Goal: Task Accomplishment & Management: Use online tool/utility

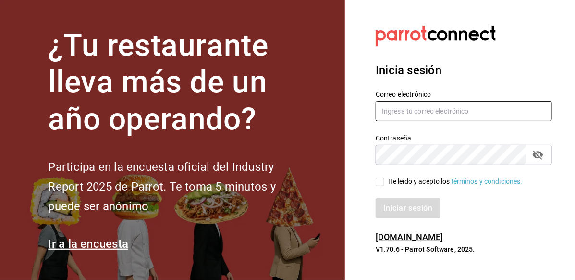
type input "[EMAIL_ADDRESS][PERSON_NAME][DOMAIN_NAME]"
click at [374, 182] on div "He leído y acepto los Términos y condiciones." at bounding box center [458, 176] width 188 height 22
click at [378, 180] on input "He leído y acepto los Términos y condiciones." at bounding box center [380, 181] width 9 height 9
checkbox input "true"
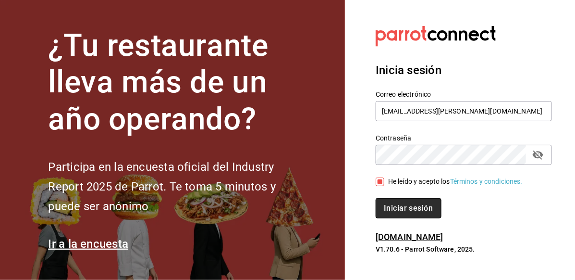
click at [401, 209] on button "Iniciar sesión" at bounding box center [408, 208] width 65 height 20
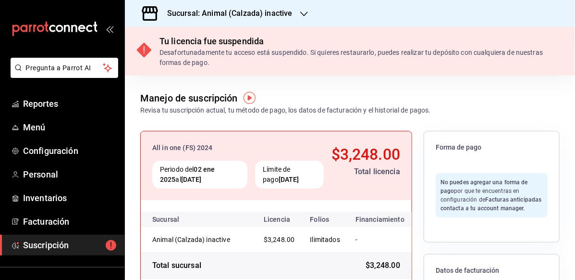
click at [301, 17] on icon "button" at bounding box center [304, 14] width 8 height 8
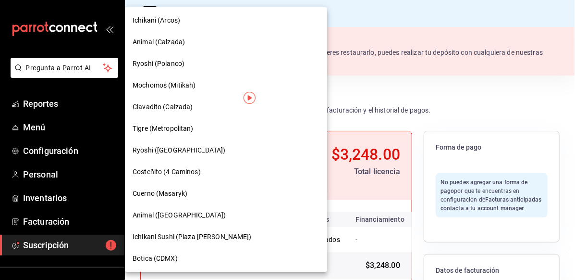
scroll to position [672, 0]
click at [190, 261] on div "Botica (CDMX)" at bounding box center [226, 258] width 187 height 10
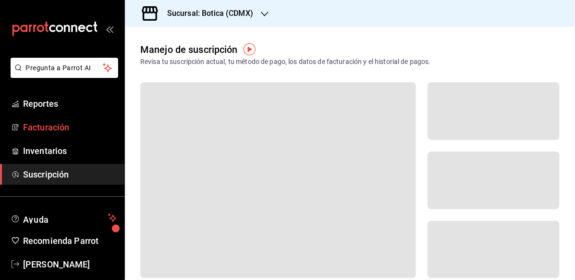
scroll to position [12, 0]
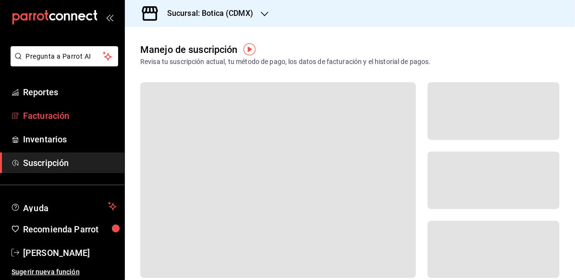
click at [54, 106] on link "Facturación" at bounding box center [62, 115] width 124 height 21
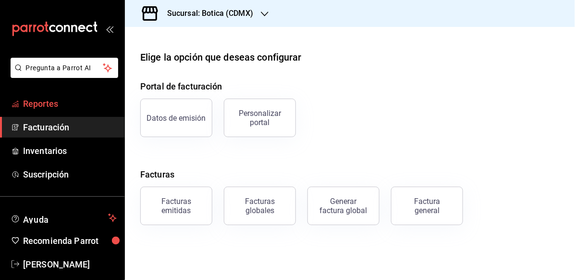
click at [69, 111] on link "Reportes" at bounding box center [62, 103] width 124 height 21
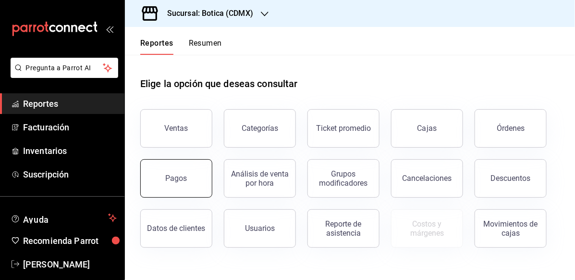
click at [171, 187] on button "Pagos" at bounding box center [176, 178] width 72 height 38
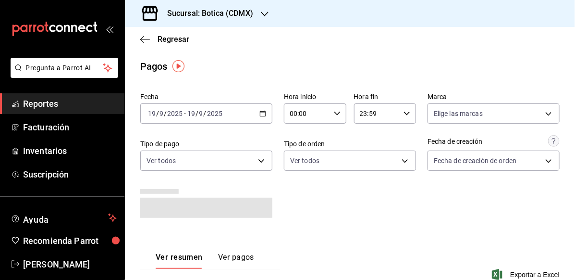
click at [262, 120] on div "2025-09-19 19 / 9 / 2025 - 2025-09-19 19 / 9 / 2025" at bounding box center [206, 113] width 132 height 20
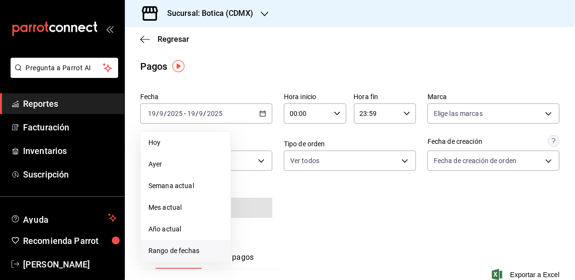
click at [193, 260] on li "Rango de fechas" at bounding box center [186, 251] width 90 height 22
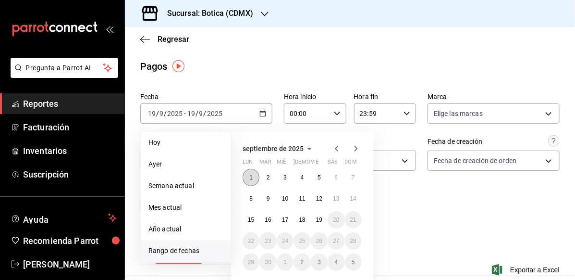
click at [249, 182] on button "1" at bounding box center [251, 177] width 17 height 17
click at [249, 174] on button "1" at bounding box center [251, 177] width 17 height 17
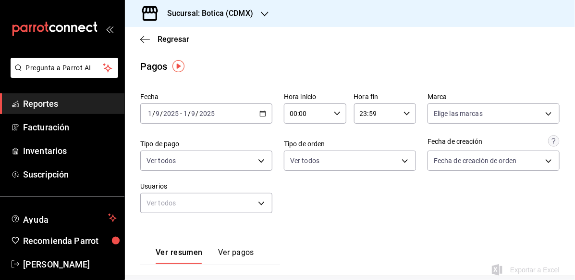
click at [261, 111] on \(Stroke\) "button" at bounding box center [263, 113] width 6 height 5
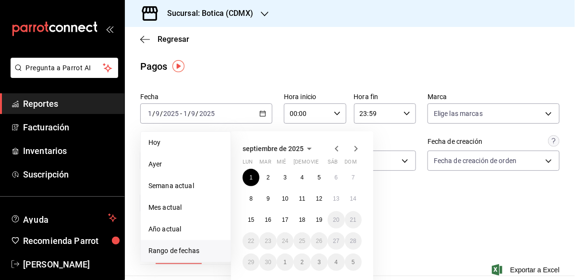
click at [333, 147] on icon "button" at bounding box center [337, 149] width 12 height 12
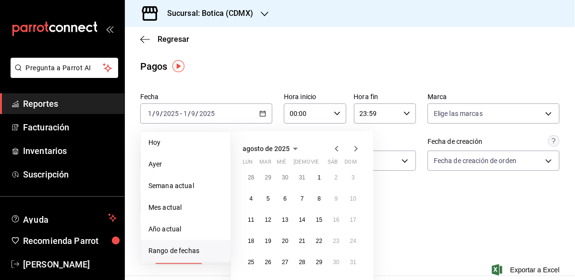
click at [334, 147] on icon "button" at bounding box center [337, 149] width 12 height 12
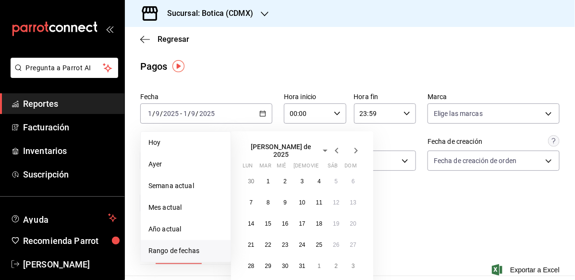
click at [354, 145] on icon "button" at bounding box center [356, 151] width 12 height 12
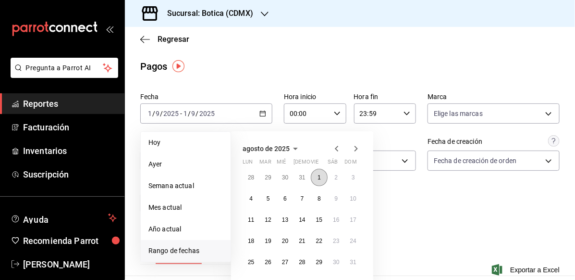
click at [317, 181] on button "1" at bounding box center [319, 177] width 17 height 17
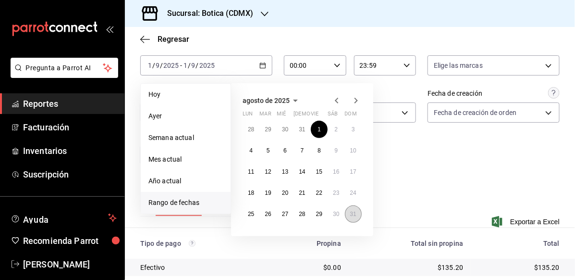
click at [355, 214] on abbr "31" at bounding box center [353, 214] width 6 height 7
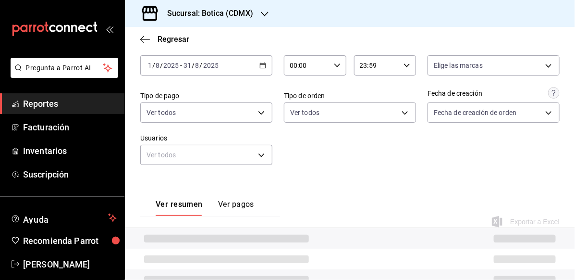
click at [334, 65] on icon "button" at bounding box center [337, 65] width 7 height 7
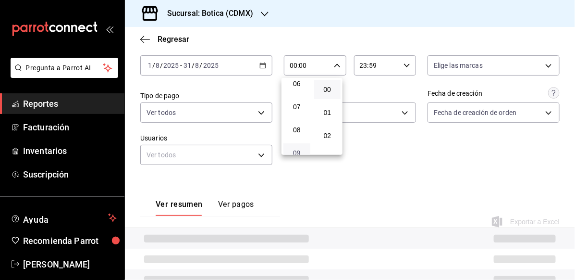
scroll to position [96, 0]
click at [302, 106] on span "05" at bounding box center [296, 109] width 15 height 8
type input "05:00"
click at [329, 88] on span "00" at bounding box center [327, 90] width 15 height 8
click at [394, 69] on div at bounding box center [287, 140] width 575 height 280
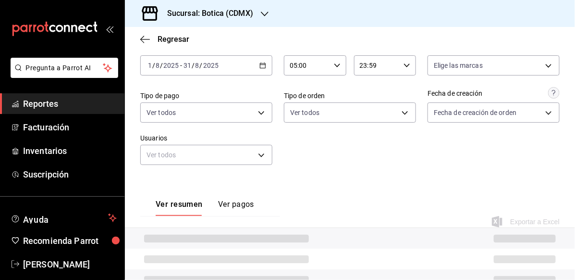
click at [404, 65] on icon "button" at bounding box center [407, 65] width 7 height 7
click at [367, 115] on button "05" at bounding box center [365, 110] width 27 height 19
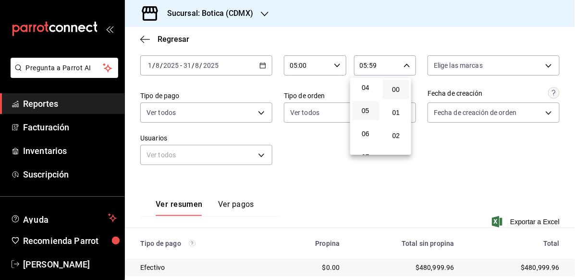
click at [396, 95] on button "00" at bounding box center [396, 89] width 27 height 19
type input "05:00"
click at [348, 213] on div at bounding box center [287, 140] width 575 height 280
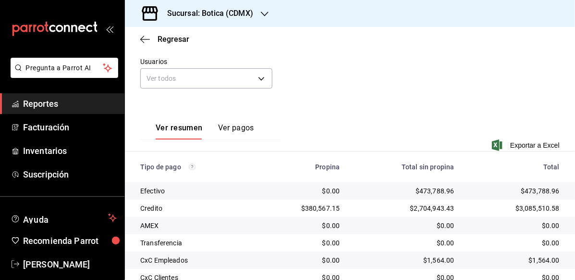
scroll to position [144, 0]
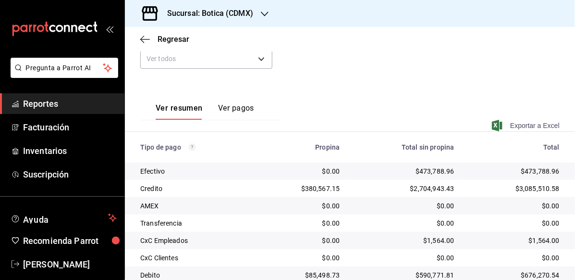
click at [548, 125] on span "Exportar a Excel" at bounding box center [527, 126] width 66 height 12
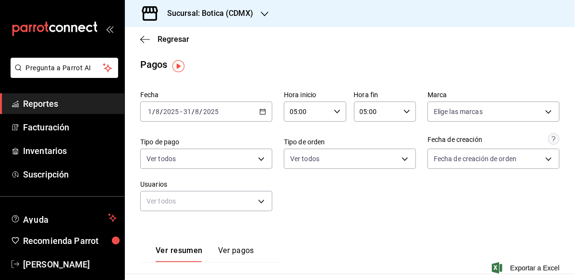
scroll to position [0, 0]
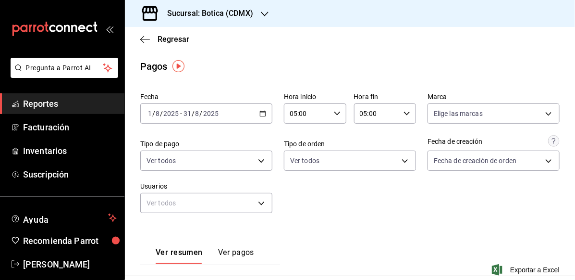
click at [262, 117] on div "2025-08-01 1 / 8 / 2025 - 2025-08-31 31 / 8 / 2025" at bounding box center [206, 113] width 132 height 20
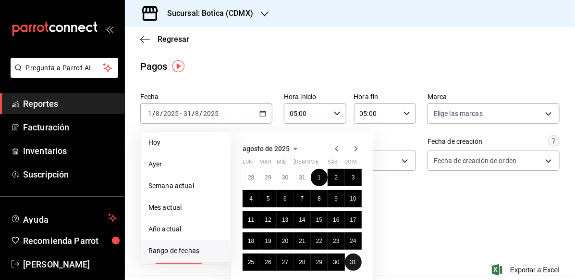
click at [351, 256] on button "31" at bounding box center [353, 261] width 17 height 17
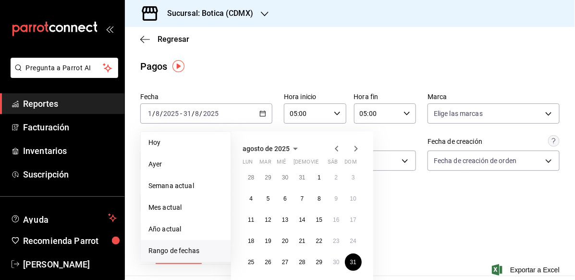
click at [352, 148] on icon "button" at bounding box center [356, 149] width 12 height 12
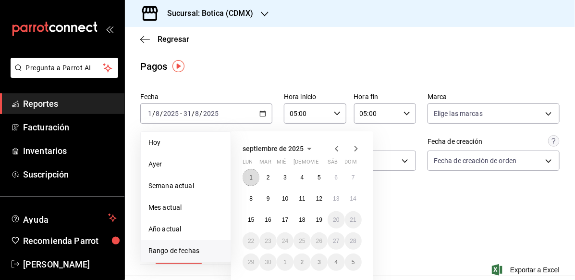
click at [256, 171] on button "1" at bounding box center [251, 177] width 17 height 17
type input "00:00"
type input "23:59"
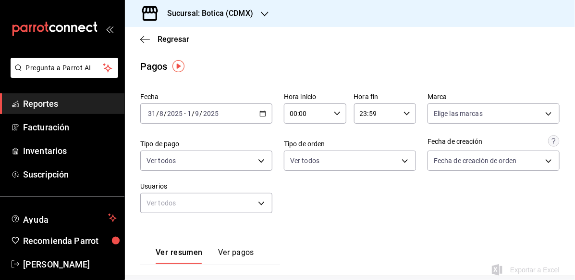
click at [312, 107] on input "00:00" at bounding box center [307, 113] width 46 height 19
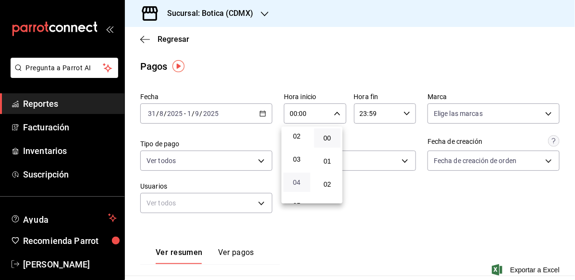
scroll to position [96, 0]
click at [302, 152] on button "05" at bounding box center [297, 157] width 27 height 19
type input "05:00"
drag, startPoint x: 330, startPoint y: 137, endPoint x: 469, endPoint y: 79, distance: 151.0
click at [330, 137] on span "00" at bounding box center [327, 138] width 15 height 8
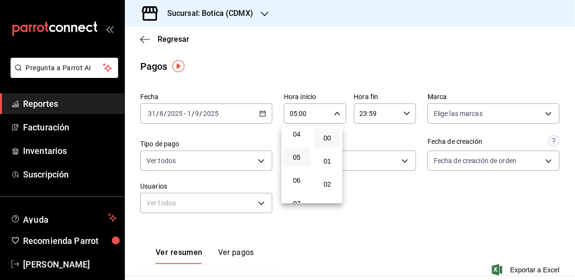
click at [401, 113] on div at bounding box center [287, 140] width 575 height 280
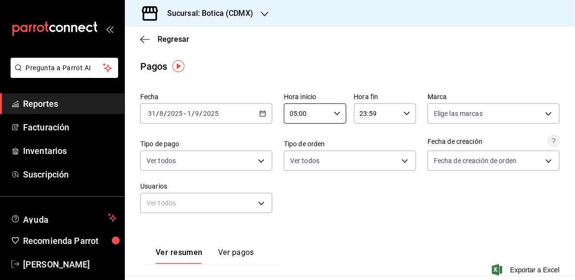
click at [407, 113] on div "23:59 Hora fin" at bounding box center [385, 113] width 62 height 20
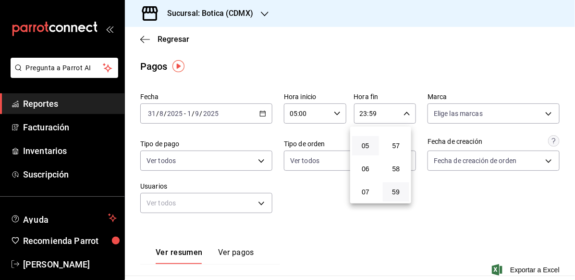
scroll to position [94, 0]
click at [361, 158] on span "05" at bounding box center [365, 159] width 15 height 8
click at [390, 138] on span "00" at bounding box center [396, 138] width 15 height 8
type input "05:00"
click at [567, 135] on div at bounding box center [287, 140] width 575 height 280
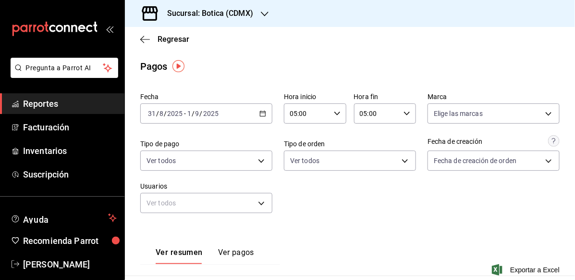
click at [378, 115] on input "05:00" at bounding box center [377, 113] width 46 height 19
click at [391, 138] on span "00" at bounding box center [396, 138] width 15 height 8
drag, startPoint x: 570, startPoint y: 89, endPoint x: 563, endPoint y: 127, distance: 38.6
click at [563, 131] on div at bounding box center [287, 140] width 575 height 280
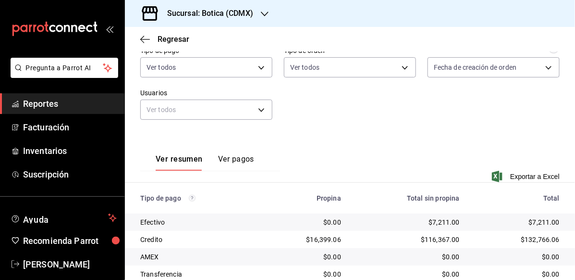
scroll to position [198, 0]
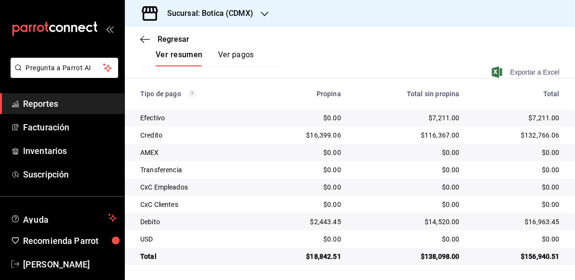
click at [513, 72] on span "Exportar a Excel" at bounding box center [527, 72] width 66 height 12
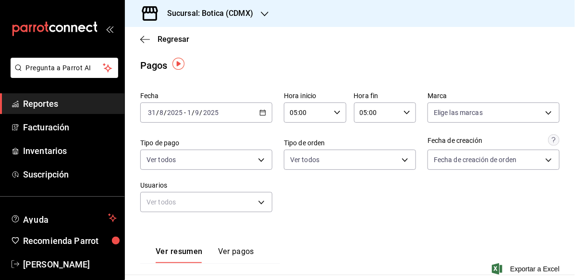
scroll to position [0, 0]
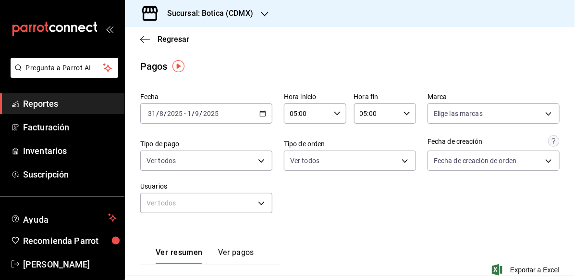
click at [249, 24] on div "Sucursal: Botica (CDMX)" at bounding box center [203, 13] width 140 height 27
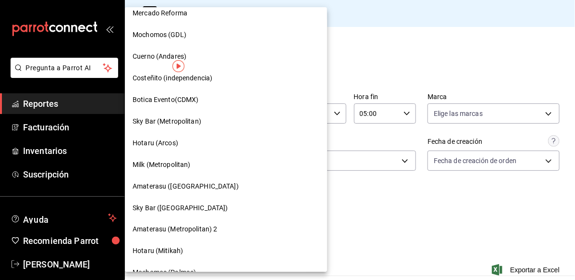
scroll to position [287, 0]
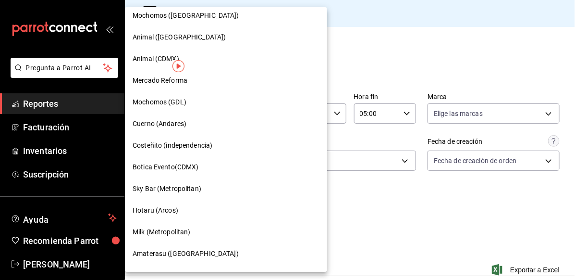
click at [217, 205] on div "Hotaru (Arcos)" at bounding box center [226, 210] width 187 height 10
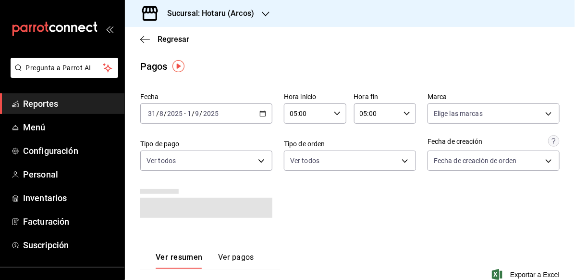
click at [260, 110] on icon "button" at bounding box center [263, 113] width 7 height 7
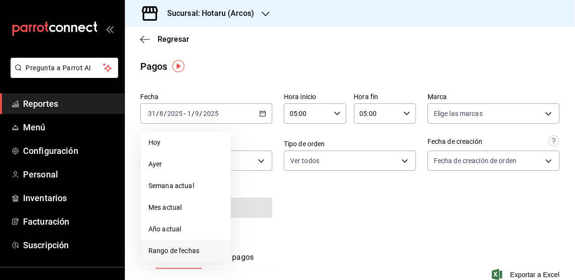
click at [182, 249] on span "Rango de fechas" at bounding box center [186, 251] width 75 height 10
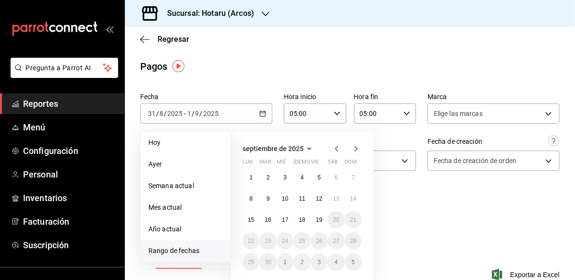
click at [333, 147] on icon "button" at bounding box center [337, 149] width 12 height 12
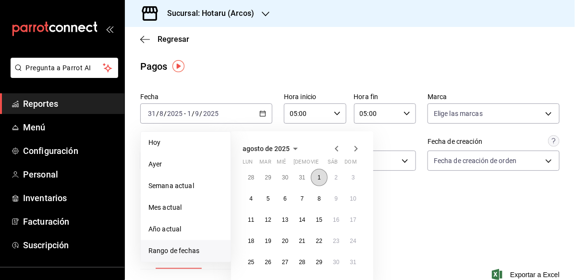
click at [323, 178] on button "1" at bounding box center [319, 177] width 17 height 17
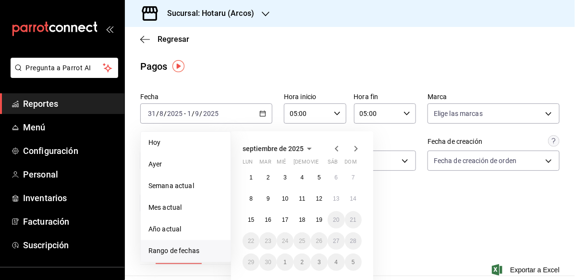
click at [336, 148] on icon "button" at bounding box center [336, 149] width 3 height 6
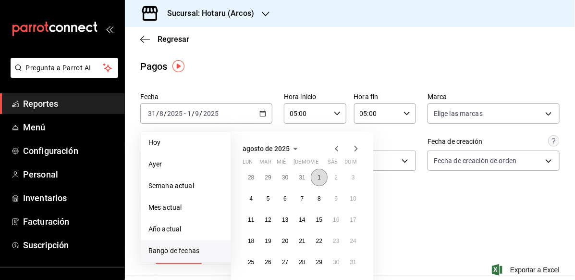
click at [317, 175] on button "1" at bounding box center [319, 177] width 17 height 17
click at [354, 145] on icon "button" at bounding box center [356, 149] width 12 height 12
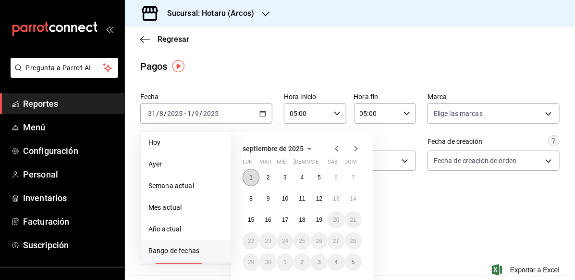
click at [256, 178] on button "1" at bounding box center [251, 177] width 17 height 17
type input "00:00"
type input "23:59"
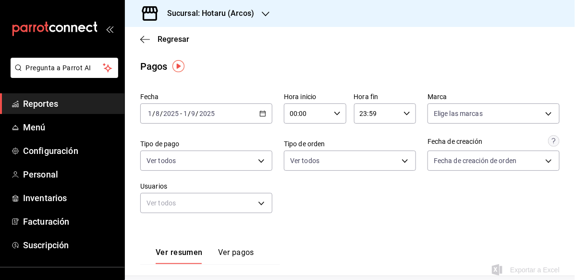
click at [320, 119] on input "00:00" at bounding box center [307, 113] width 46 height 19
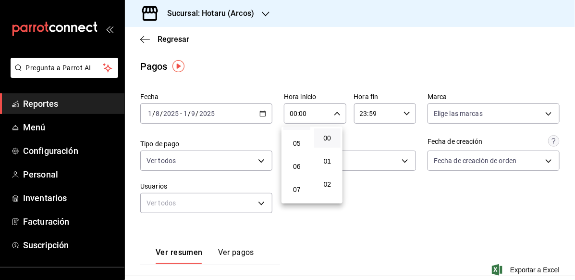
scroll to position [96, 0]
click at [295, 151] on button "05" at bounding box center [297, 157] width 27 height 19
type input "05:00"
click at [324, 138] on span "00" at bounding box center [327, 138] width 15 height 8
click at [401, 117] on div at bounding box center [287, 140] width 575 height 280
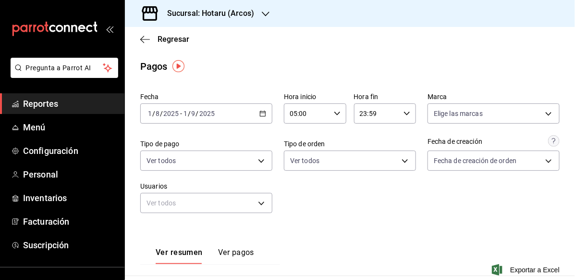
click at [404, 113] on icon "button" at bounding box center [407, 113] width 7 height 7
click at [372, 157] on span "05" at bounding box center [365, 157] width 15 height 8
click at [402, 141] on span "00" at bounding box center [396, 138] width 15 height 8
type input "05:00"
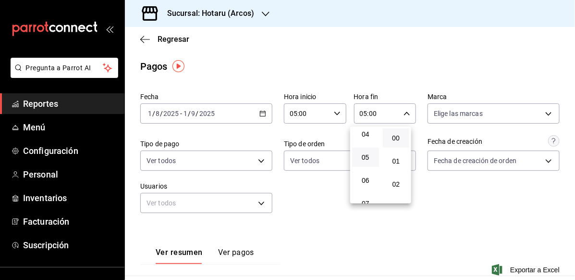
drag, startPoint x: 572, startPoint y: 97, endPoint x: 572, endPoint y: 113, distance: 16.3
click at [572, 113] on div at bounding box center [287, 140] width 575 height 280
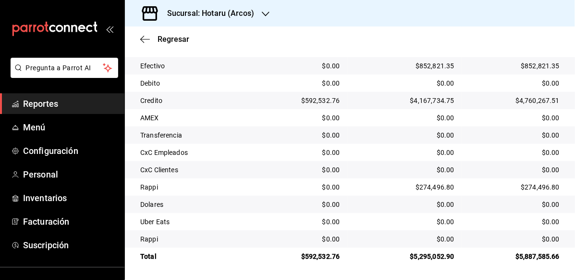
scroll to position [201, 0]
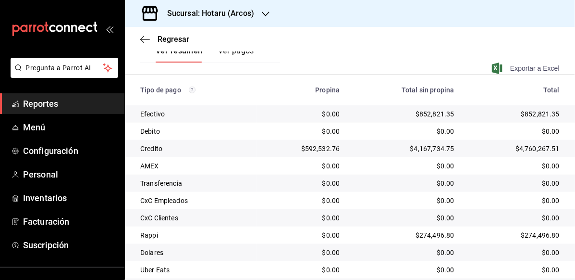
click at [493, 67] on icon "button" at bounding box center [497, 68] width 11 height 12
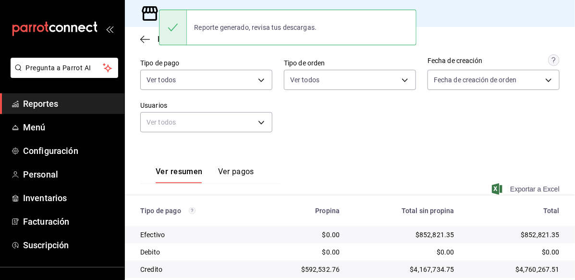
scroll to position [9, 0]
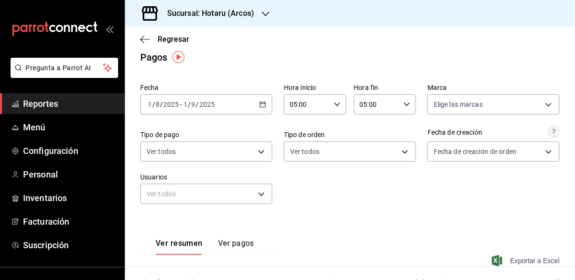
click at [253, 105] on div "2025-08-01 1 / 8 / 2025 - 2025-09-01 1 / 9 / 2025" at bounding box center [206, 104] width 132 height 20
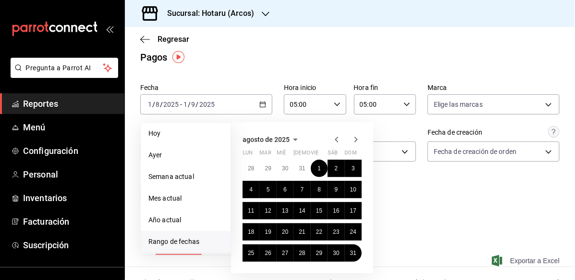
click at [268, 62] on div "Pagos" at bounding box center [350, 57] width 450 height 14
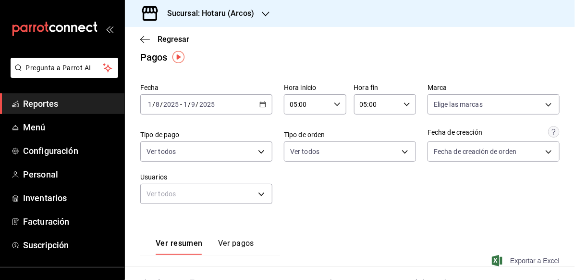
click at [256, 16] on div "Sucursal: Hotaru (Arcos)" at bounding box center [203, 13] width 141 height 27
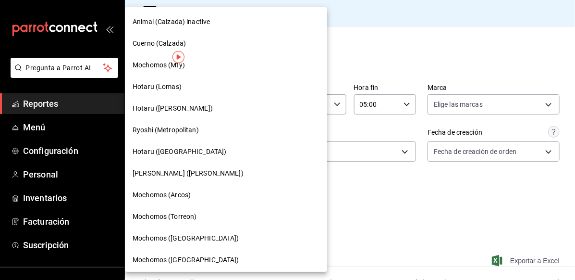
click at [219, 201] on div "Mochomos (Arcos)" at bounding box center [226, 195] width 202 height 22
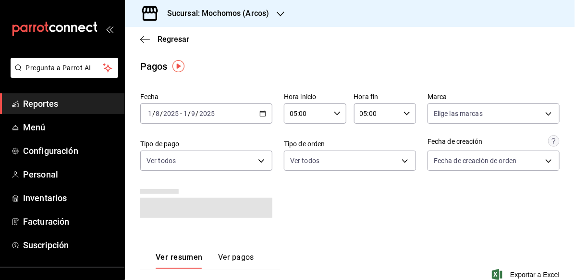
click at [263, 115] on \(Stroke\) "button" at bounding box center [263, 113] width 6 height 5
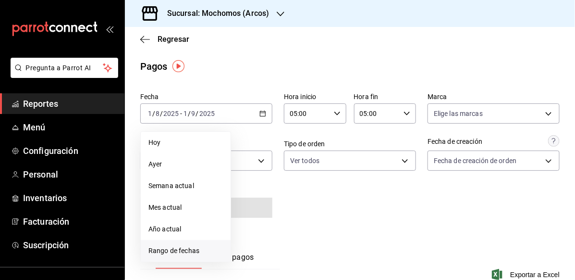
click at [197, 259] on li "Rango de fechas" at bounding box center [186, 251] width 90 height 22
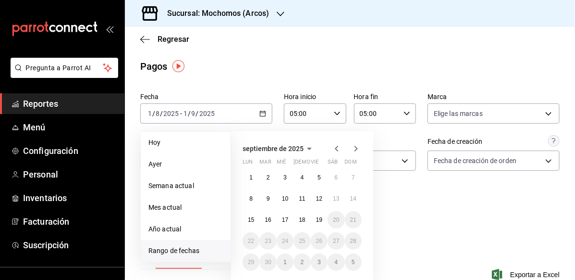
click at [339, 144] on icon "button" at bounding box center [337, 149] width 12 height 12
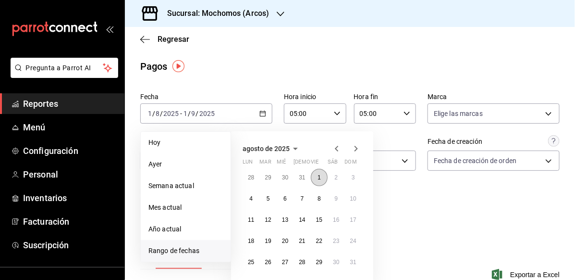
click at [322, 174] on button "1" at bounding box center [319, 177] width 17 height 17
click at [356, 146] on icon "button" at bounding box center [356, 149] width 3 height 6
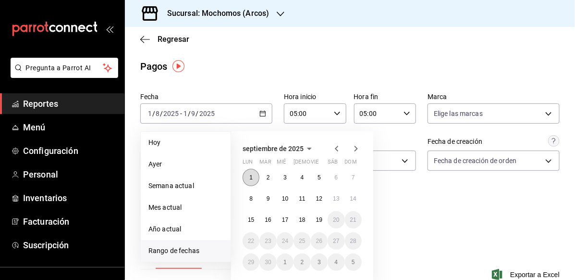
click at [256, 173] on button "1" at bounding box center [251, 177] width 17 height 17
type input "00:00"
type input "23:59"
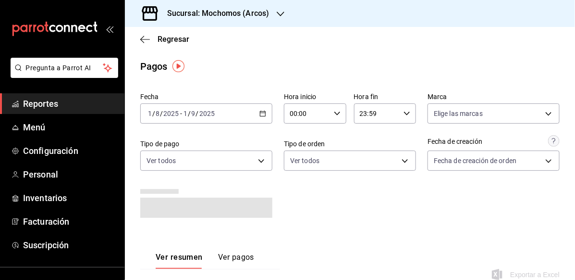
click at [325, 115] on input "00:00" at bounding box center [307, 113] width 46 height 19
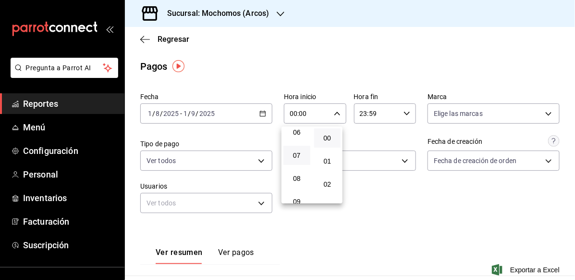
scroll to position [96, 0]
click at [293, 158] on span "05" at bounding box center [296, 157] width 15 height 8
type input "05:00"
click at [328, 138] on span "00" at bounding box center [327, 138] width 15 height 8
click at [392, 113] on div at bounding box center [287, 140] width 575 height 280
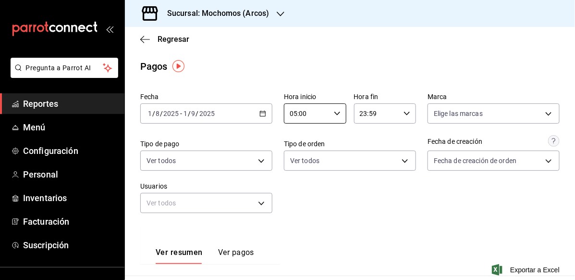
click at [404, 110] on icon "button" at bounding box center [407, 113] width 7 height 7
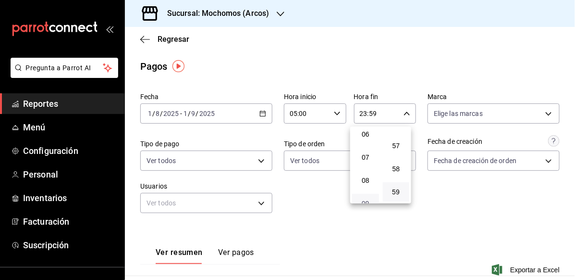
scroll to position [94, 0]
click at [361, 160] on span "05" at bounding box center [365, 159] width 15 height 8
click at [397, 139] on span "00" at bounding box center [396, 138] width 15 height 8
type input "05:00"
click at [480, 204] on div at bounding box center [287, 140] width 575 height 280
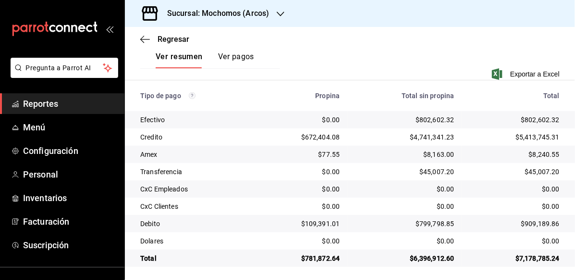
scroll to position [198, 0]
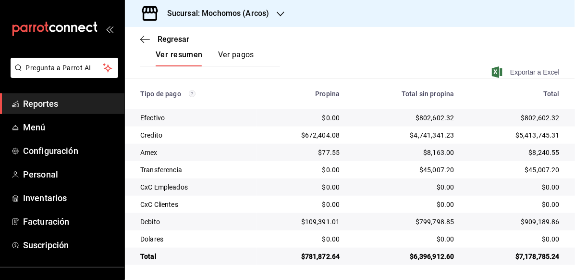
click at [525, 73] on span "Exportar a Excel" at bounding box center [527, 72] width 66 height 12
click at [524, 65] on div "Ver resumen Ver pagos Exportar a Excel" at bounding box center [350, 58] width 450 height 62
click at [523, 75] on span "Exportar a Excel" at bounding box center [527, 72] width 66 height 12
